Goal: Transaction & Acquisition: Purchase product/service

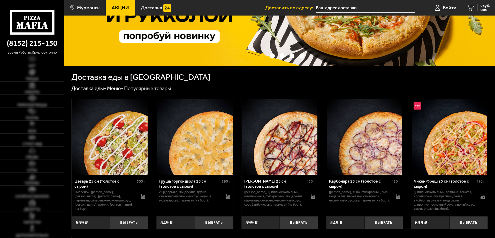
scroll to position [26, 0]
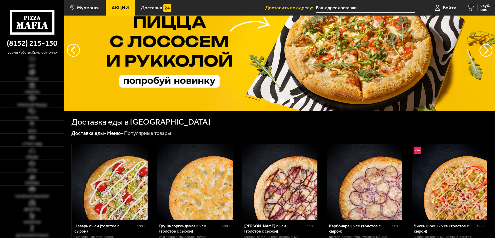
type input "[STREET_ADDRESS]"
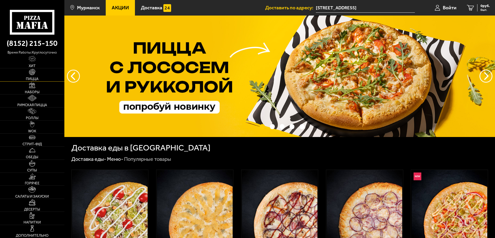
click at [28, 80] on span "Пицца" at bounding box center [32, 79] width 13 height 4
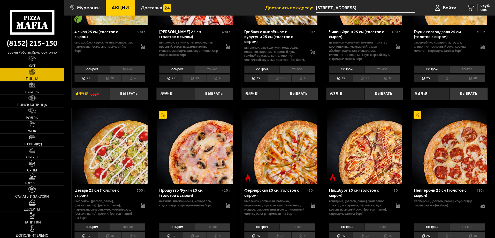
scroll to position [440, 0]
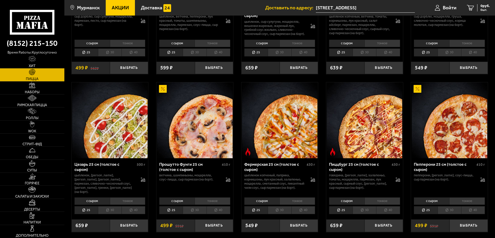
click at [282, 210] on li "30" at bounding box center [280, 210] width 24 height 8
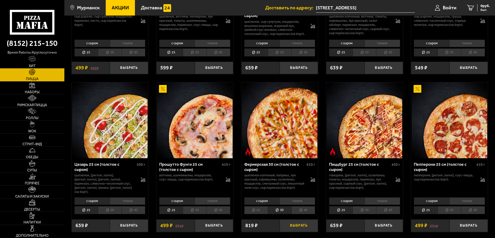
click at [303, 227] on button "Выбрать" at bounding box center [299, 225] width 38 height 13
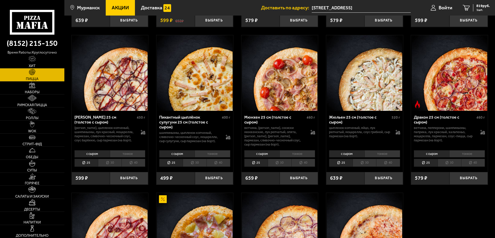
scroll to position [802, 0]
click at [365, 167] on li "30" at bounding box center [365, 163] width 24 height 8
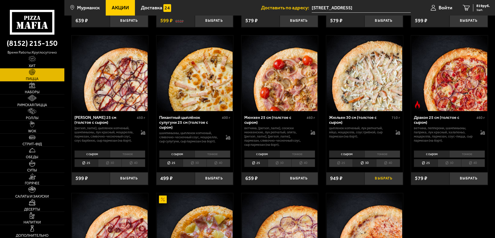
click at [385, 182] on button "Выбрать" at bounding box center [384, 178] width 38 height 13
click at [474, 8] on div "1768 руб. 2 шт." at bounding box center [480, 7] width 19 height 7
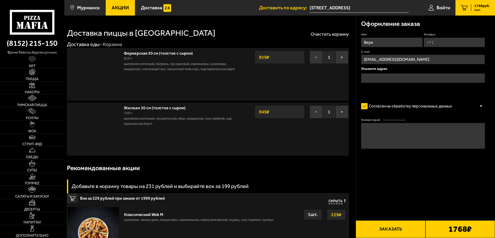
type input "[STREET_ADDRESS]"
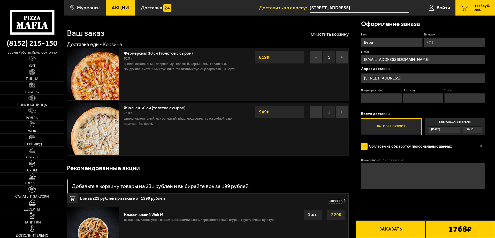
click at [421, 75] on input "[STREET_ADDRESS]" at bounding box center [423, 78] width 124 height 10
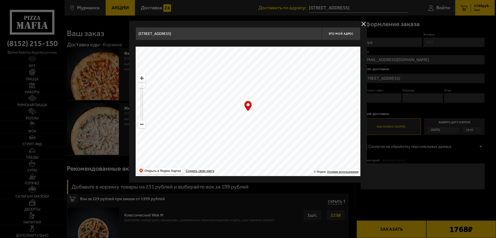
drag, startPoint x: 138, startPoint y: 33, endPoint x: 187, endPoint y: 35, distance: 49.9
click at [187, 35] on input "[STREET_ADDRESS]" at bounding box center [229, 33] width 186 height 13
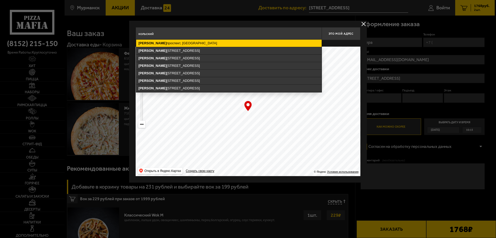
drag, startPoint x: 202, startPoint y: 48, endPoint x: 208, endPoint y: 42, distance: 7.7
click at [208, 42] on ymaps "[GEOGRAPHIC_DATA], [STREET_ADDRESS], [STREET_ADDRESS], [GEOGRAPHIC_DATA][STREET…" at bounding box center [229, 66] width 186 height 52
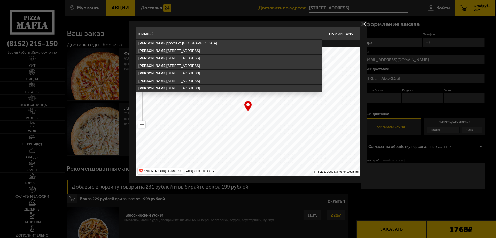
click at [174, 33] on input "кольский" at bounding box center [229, 33] width 186 height 13
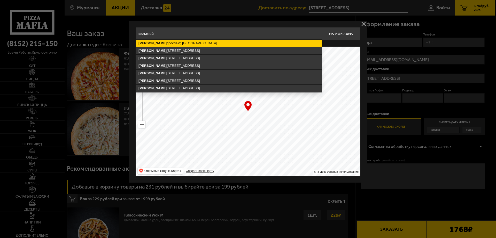
click at [164, 45] on ymaps "[GEOGRAPHIC_DATA], [GEOGRAPHIC_DATA]" at bounding box center [229, 43] width 186 height 7
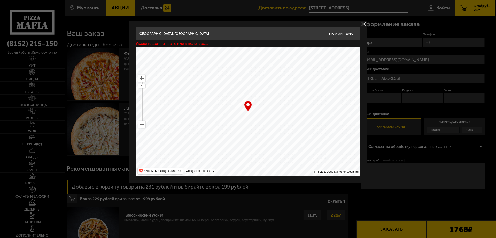
click at [198, 36] on input "[GEOGRAPHIC_DATA], [GEOGRAPHIC_DATA]" at bounding box center [229, 33] width 186 height 13
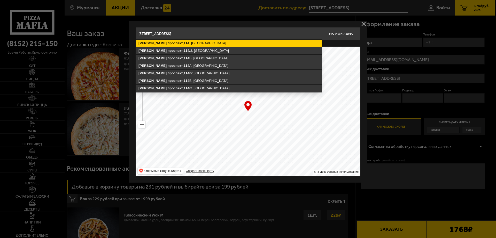
click at [222, 47] on ymaps "[STREET_ADDRESS]" at bounding box center [229, 43] width 186 height 7
type input "[STREET_ADDRESS]"
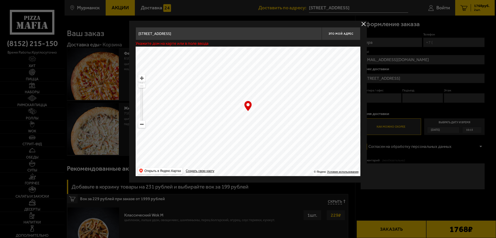
type input "[STREET_ADDRESS]"
click at [207, 34] on input "[STREET_ADDRESS]" at bounding box center [229, 33] width 186 height 13
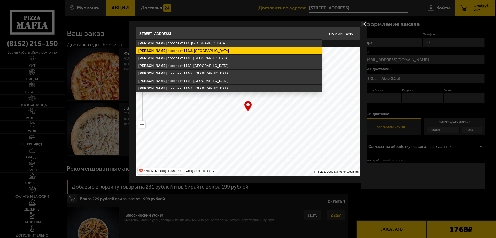
click at [197, 50] on ymaps "[STREET_ADDRESS]" at bounding box center [229, 50] width 186 height 7
type input "[STREET_ADDRESS]"
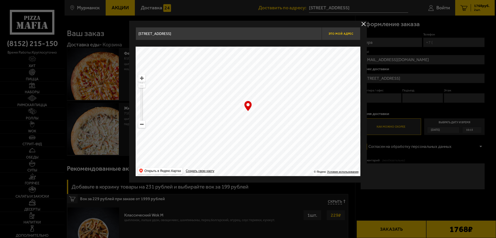
click at [336, 33] on span "Это мой адрес" at bounding box center [341, 33] width 25 height 3
type input "[STREET_ADDRESS]"
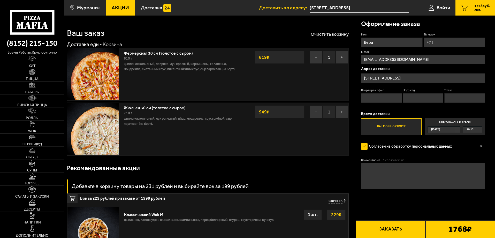
click at [435, 129] on span "[DATE]" at bounding box center [435, 129] width 9 height 6
click at [0, 0] on input "Выбрать дату и время [DATE] 10:15" at bounding box center [0, 0] width 0 height 0
click at [481, 129] on div "10:15" at bounding box center [472, 129] width 19 height 6
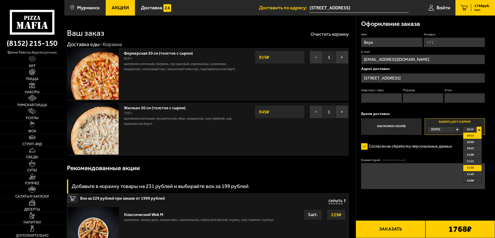
click at [470, 169] on span "11:30" at bounding box center [470, 168] width 7 height 6
click at [373, 170] on textarea "Комментарий (необязательно)" at bounding box center [423, 176] width 124 height 26
click at [449, 44] on input "Телефон" at bounding box center [454, 42] width 61 height 10
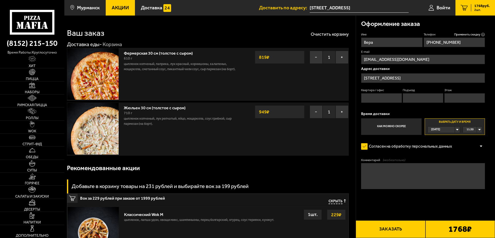
type input "[PHONE_NUMBER]"
click at [372, 168] on textarea "Комментарий (необязательно)" at bounding box center [423, 176] width 124 height 26
type textarea "У"
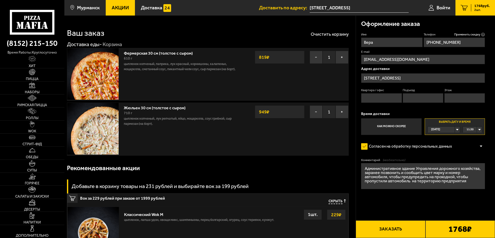
click at [432, 172] on textarea "Административное здание Управления дорожного хозяйства, заранее позвонить и соо…" at bounding box center [423, 176] width 124 height 26
click at [400, 176] on textarea "Административное здание Управления дорожного хозяйства, заранее позвонить и соо…" at bounding box center [423, 176] width 124 height 26
click at [402, 179] on textarea "Административное здание Управления дорожного хозяйства, заранее позвонить и соо…" at bounding box center [423, 176] width 124 height 26
click at [378, 181] on textarea "Административное здание Управления дорожного хозяйства, заранее позвонить и соо…" at bounding box center [423, 176] width 124 height 26
click at [465, 184] on textarea "Административное здание Управления дорожного хозяйства, заранее позвонить и соо…" at bounding box center [423, 176] width 124 height 26
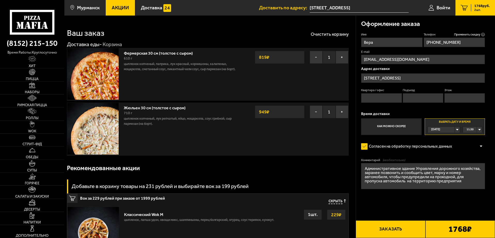
click at [386, 182] on textarea "Административное здание Управления дорожного хозяйства, заранее позвонить и соо…" at bounding box center [423, 176] width 124 height 26
type textarea "Административное здание Управления дорожного хозяйства, заранее позвонить и соо…"
click at [389, 229] on button "Заказать" at bounding box center [391, 229] width 70 height 18
click at [377, 95] on input "Квартира / офис" at bounding box center [381, 98] width 41 height 10
type input "0"
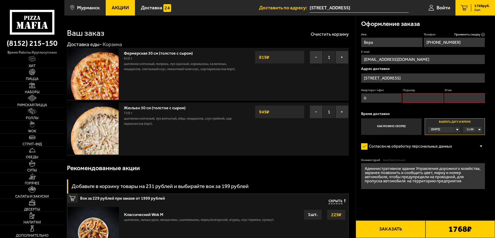
click at [416, 100] on input "Подъезд" at bounding box center [423, 98] width 41 height 10
type input "0"
click button "Выбрать способ оплаты" at bounding box center [0, 0] width 0 height 0
click at [466, 97] on input "Этаж" at bounding box center [464, 98] width 41 height 10
type input "2"
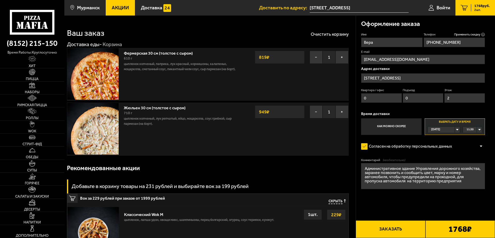
click button "Выбрать способ оплаты" at bounding box center [0, 0] width 0 height 0
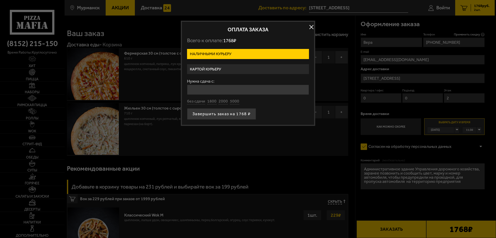
click at [219, 67] on label "Картой курьеру" at bounding box center [248, 69] width 122 height 10
click at [0, 0] on input "Картой курьеру" at bounding box center [0, 0] width 0 height 0
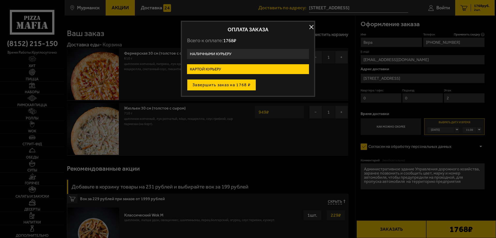
click at [227, 85] on button "Завершить заказ на 1768 ₽" at bounding box center [221, 84] width 69 height 11
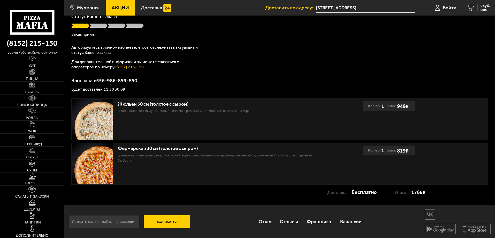
scroll to position [43, 0]
